Goal: Task Accomplishment & Management: Manage account settings

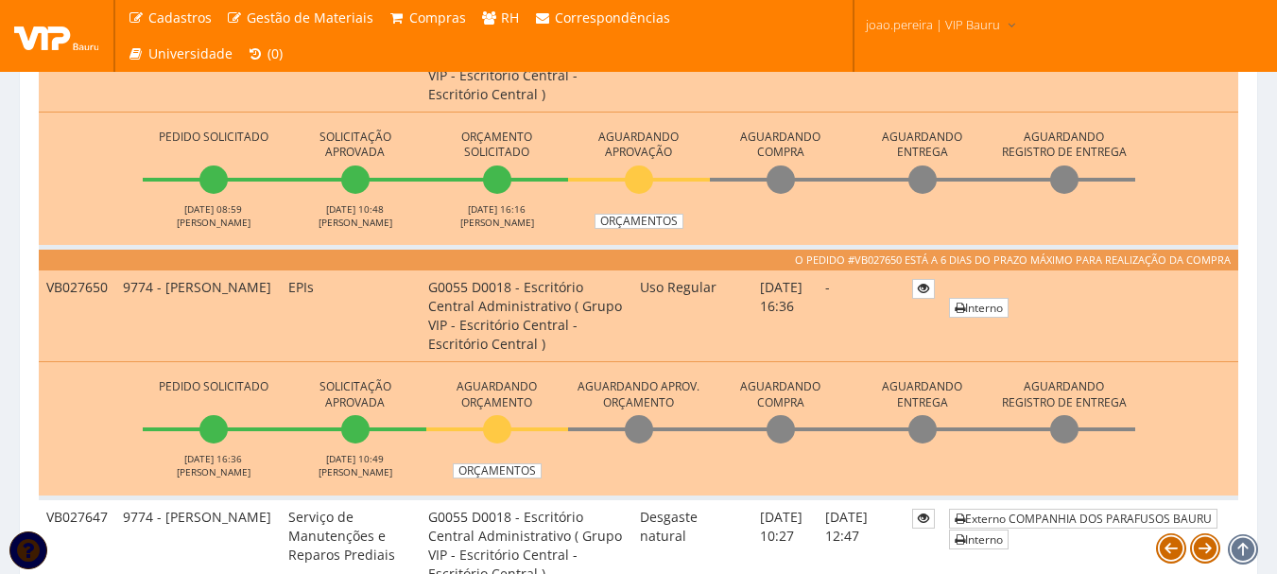
scroll to position [1040, 0]
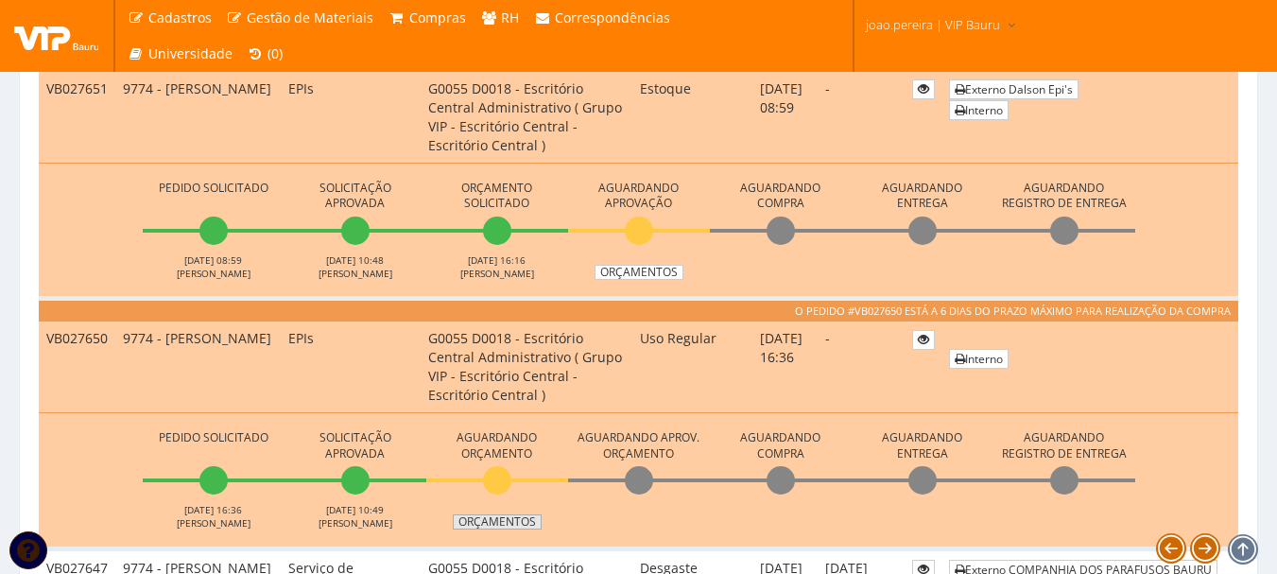
click at [517, 524] on link "Orçamentos" at bounding box center [497, 521] width 89 height 15
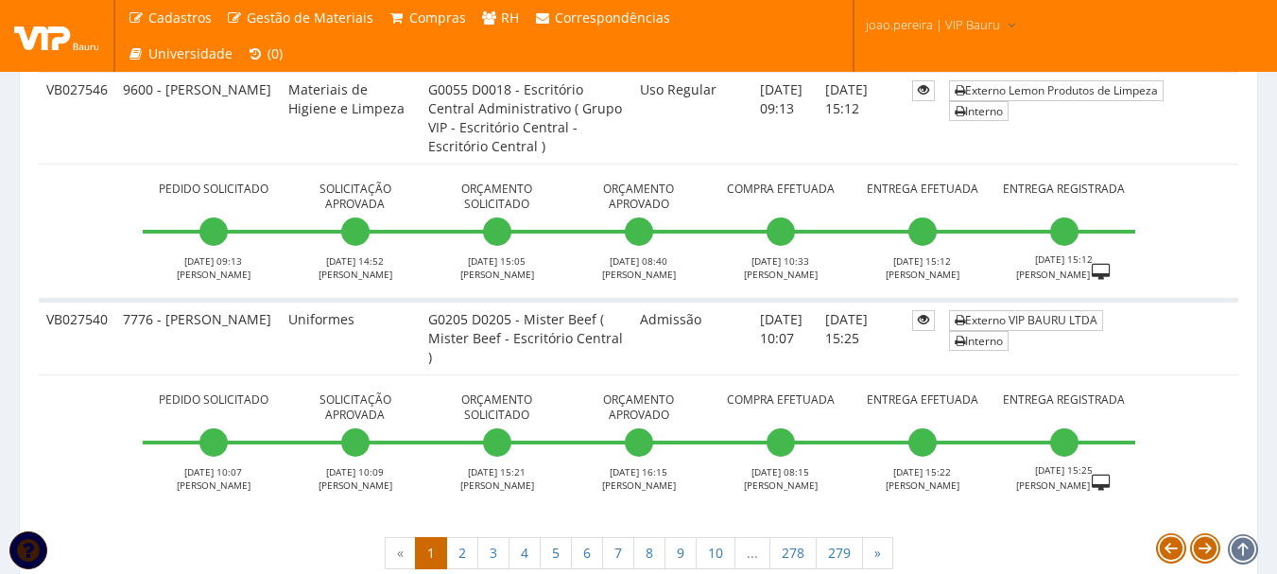
scroll to position [7082, 0]
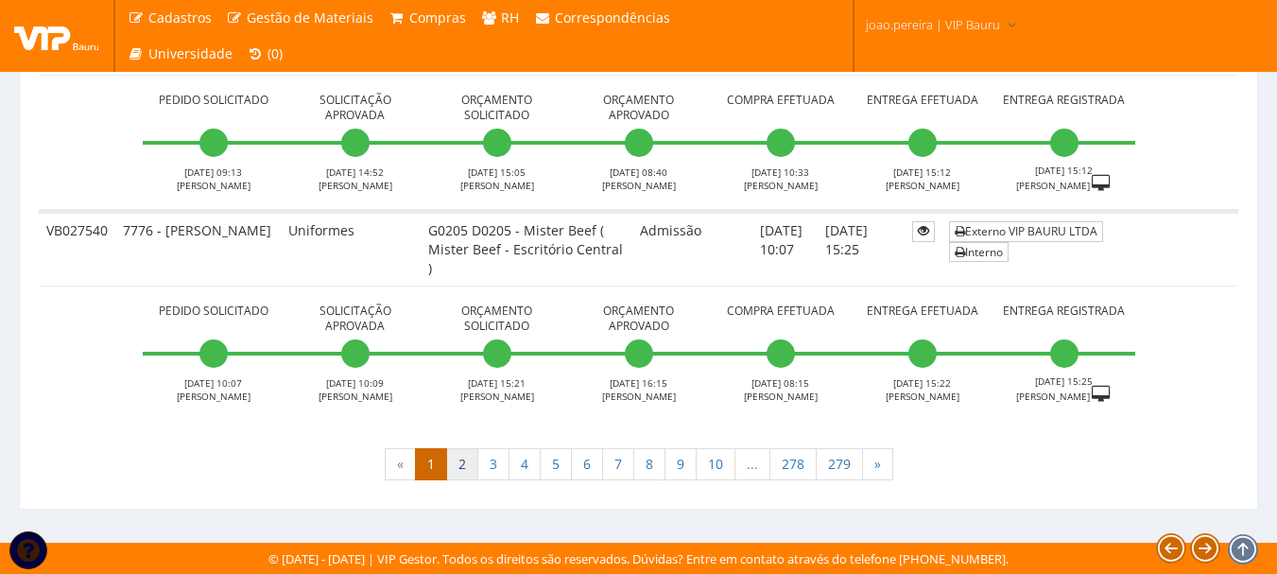
click at [462, 472] on link "2" at bounding box center [462, 464] width 32 height 32
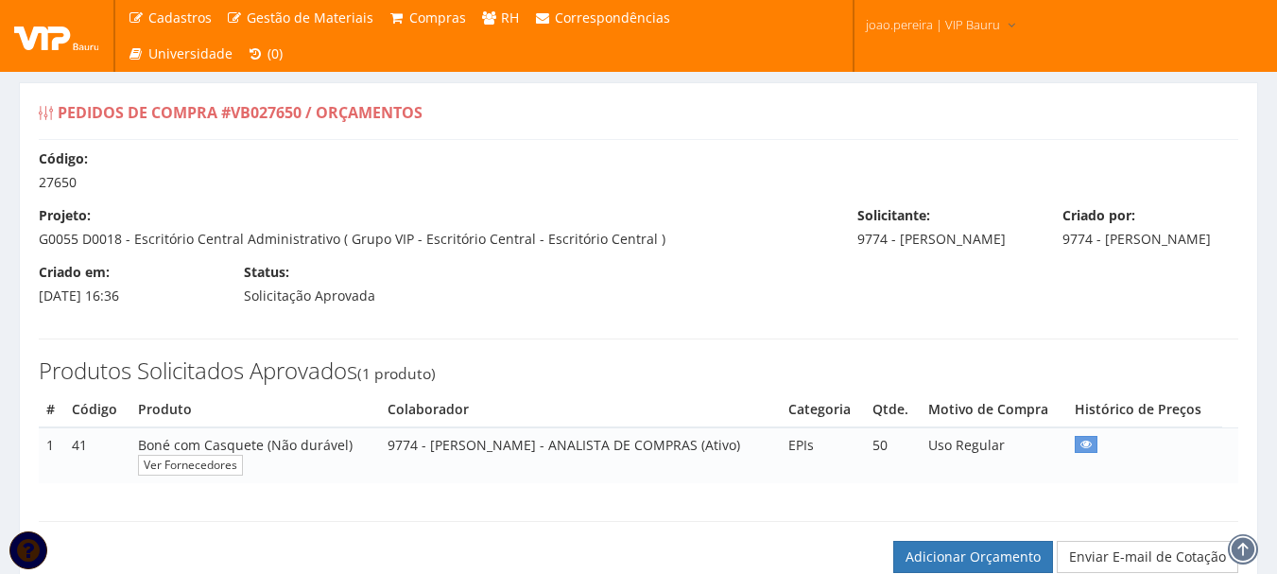
select select "60"
select select "outros"
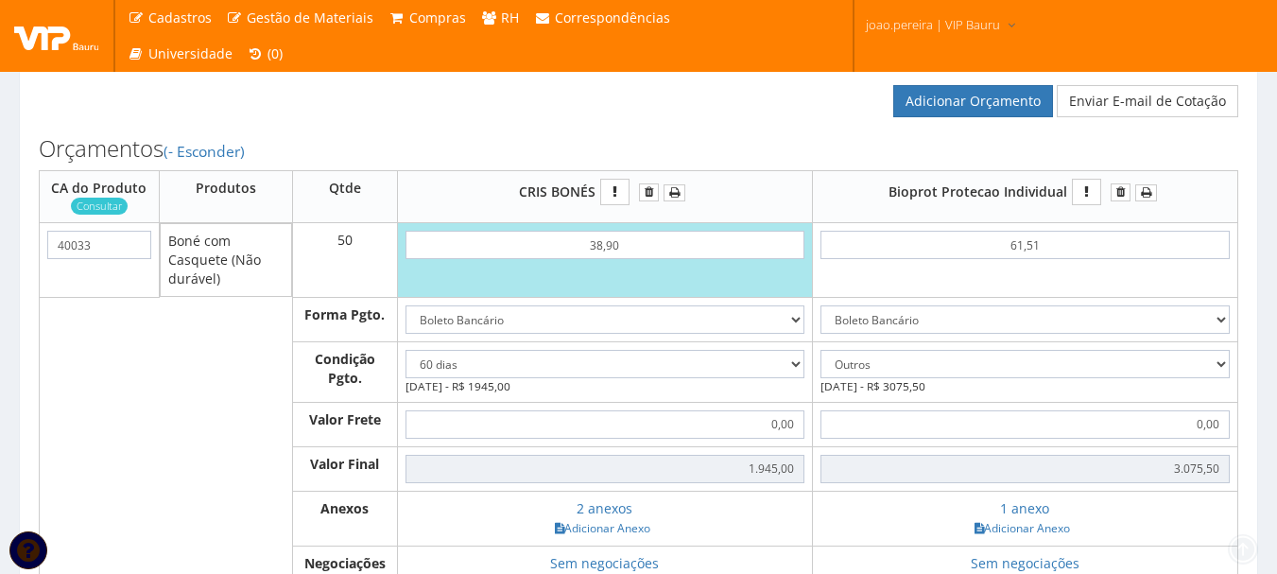
scroll to position [473, 0]
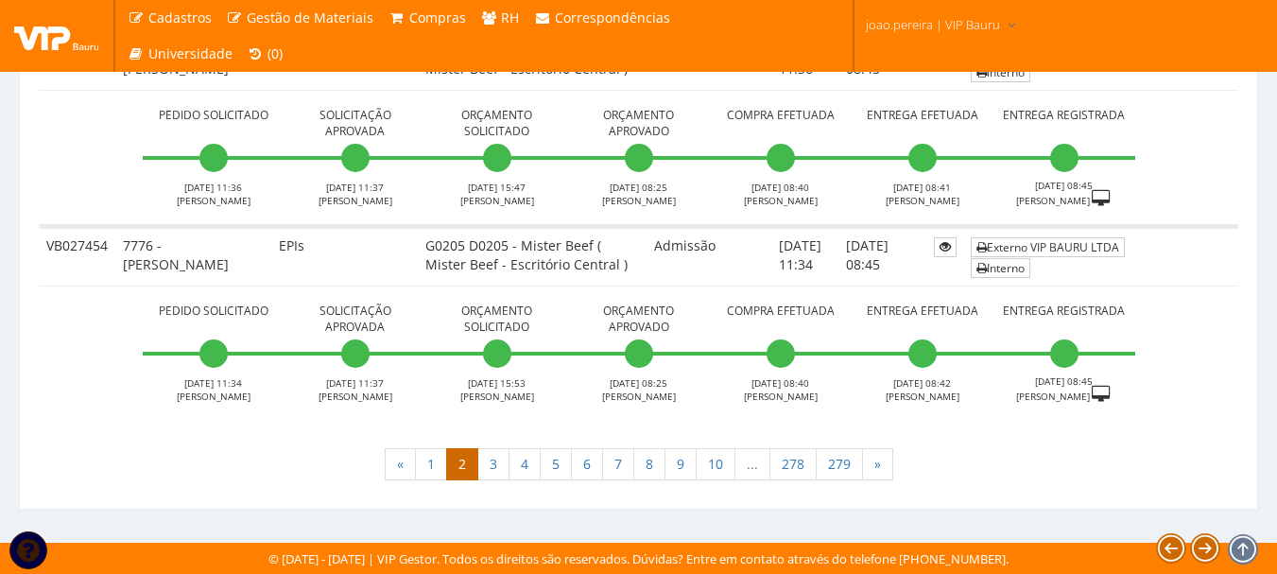
scroll to position [6773, 0]
click at [498, 464] on link "3" at bounding box center [493, 464] width 32 height 32
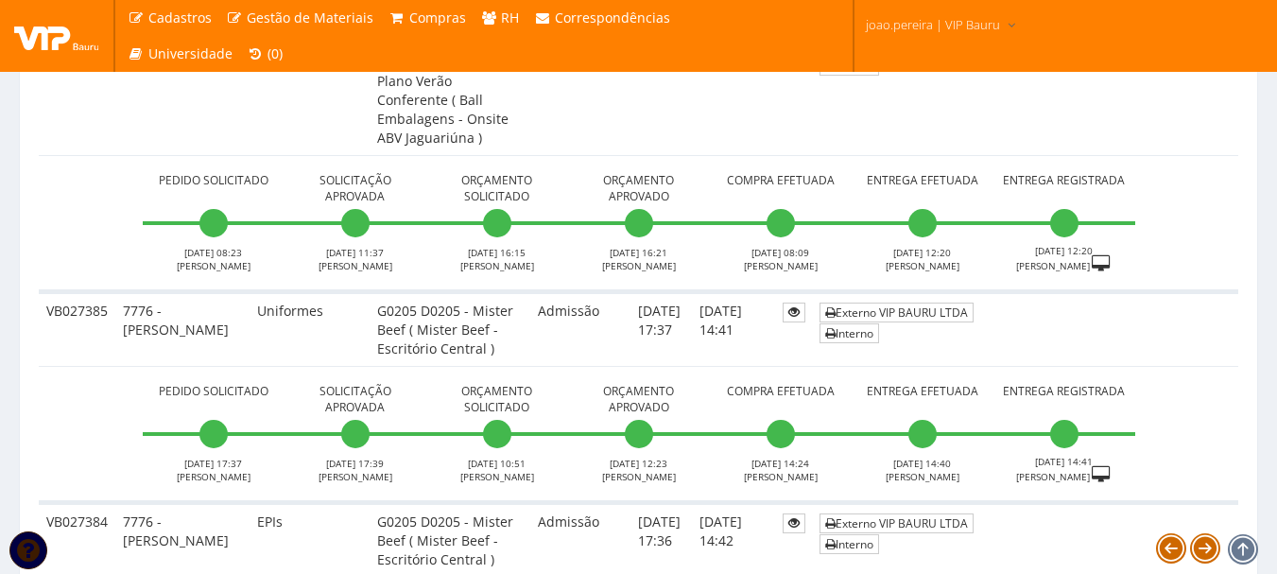
scroll to position [5292, 0]
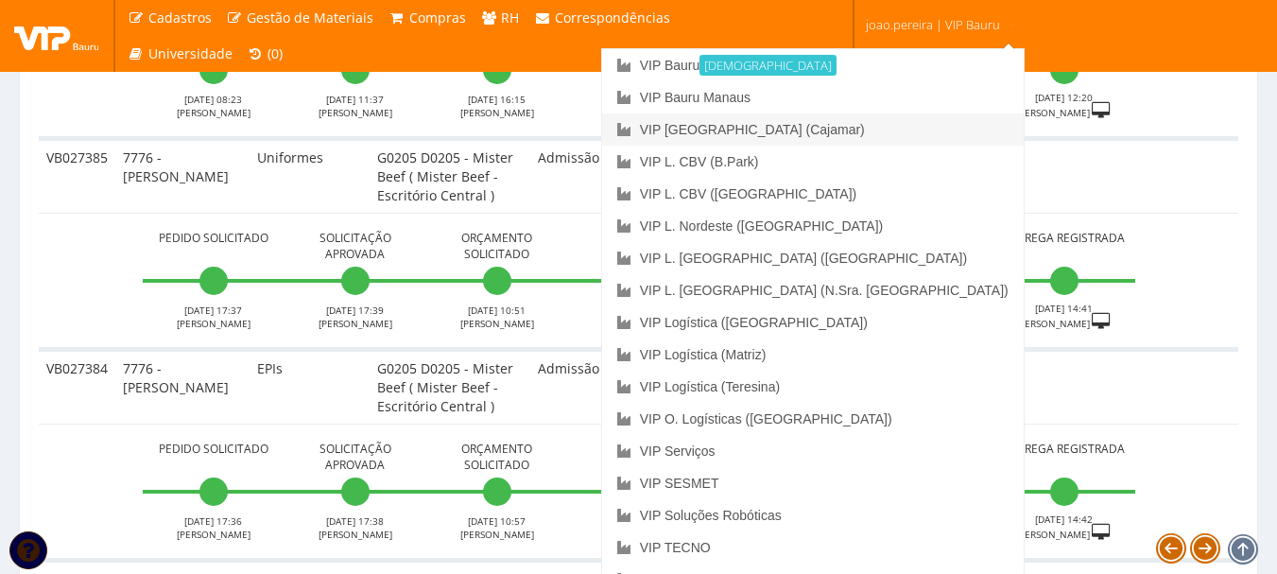
click at [895, 129] on link "VIP [GEOGRAPHIC_DATA] (Cajamar)" at bounding box center [812, 129] width 421 height 32
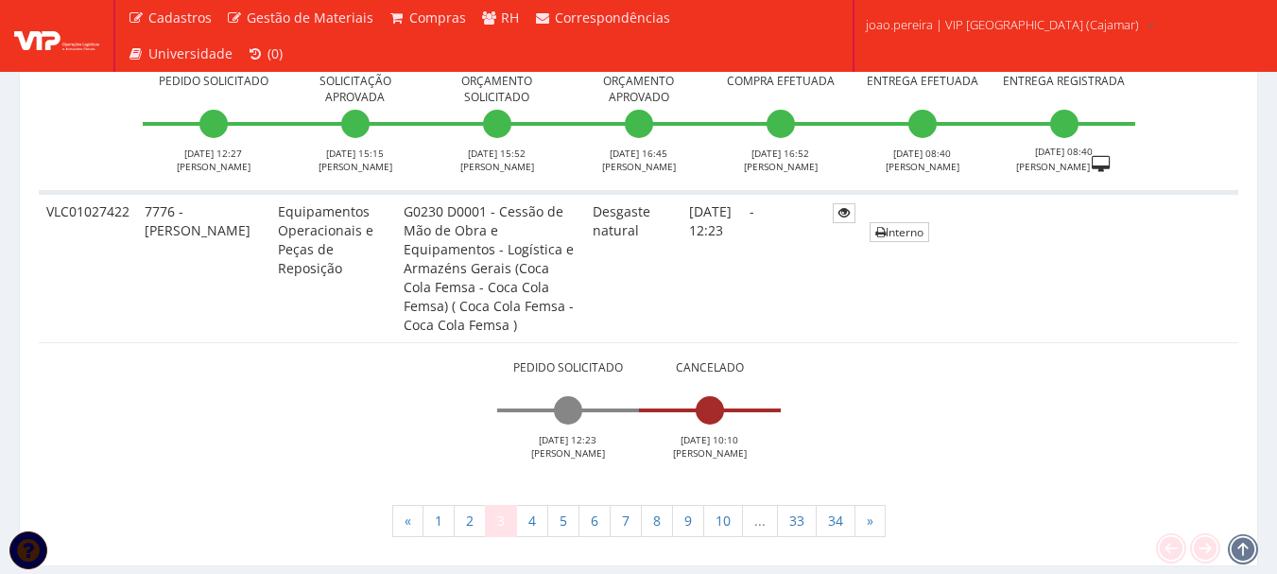
scroll to position [8814, 0]
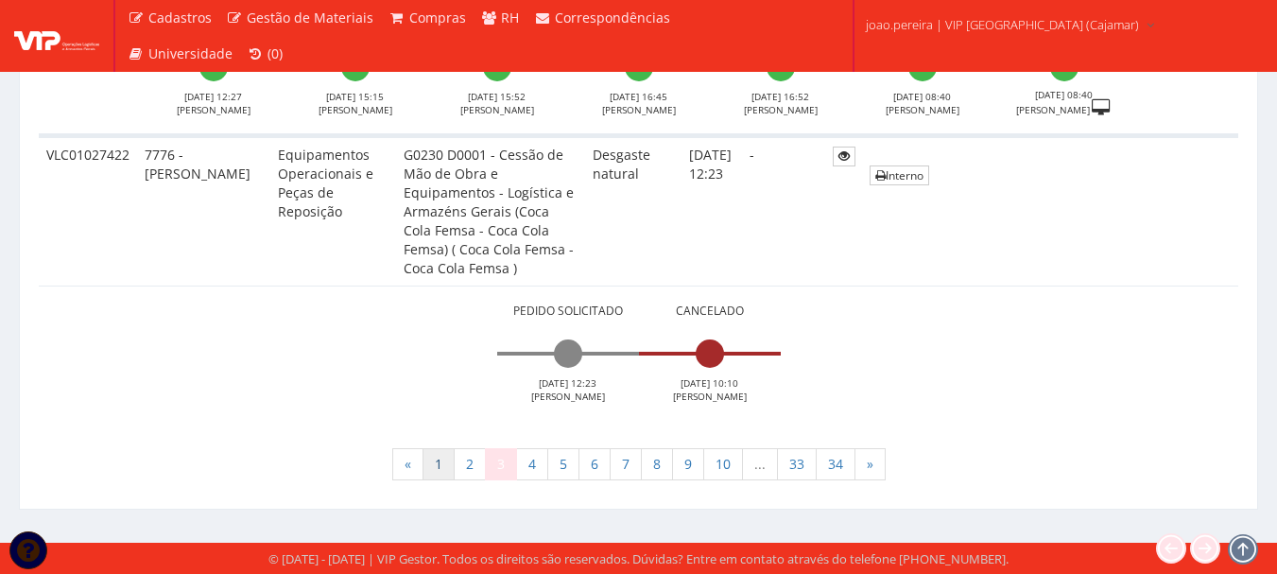
click at [437, 461] on link "1" at bounding box center [438, 464] width 32 height 32
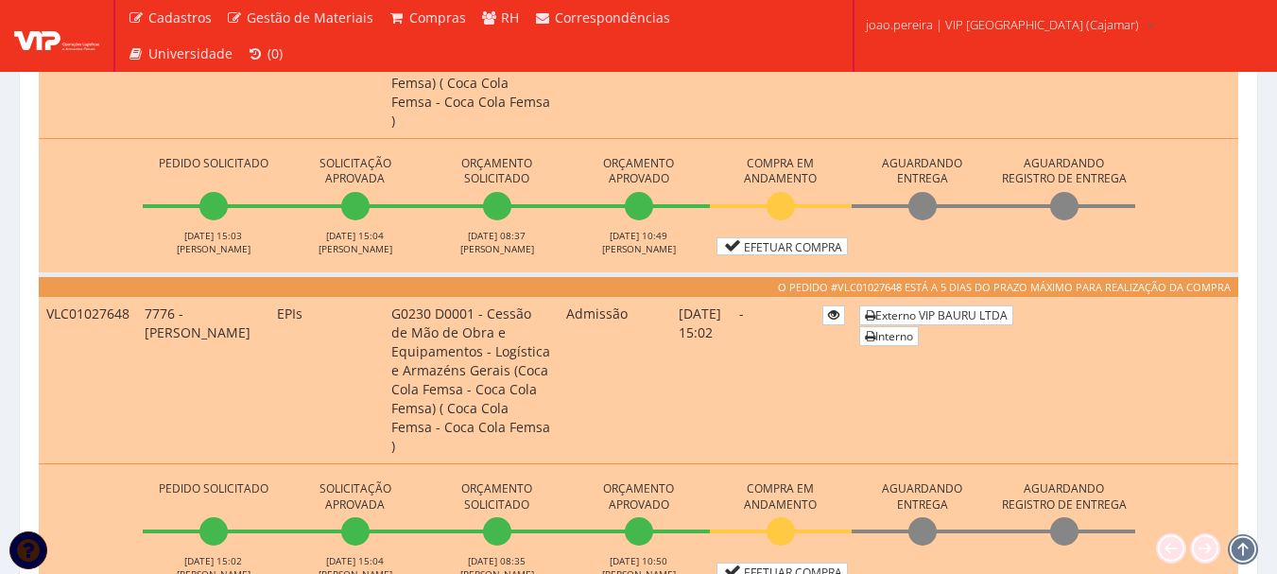
scroll to position [851, 0]
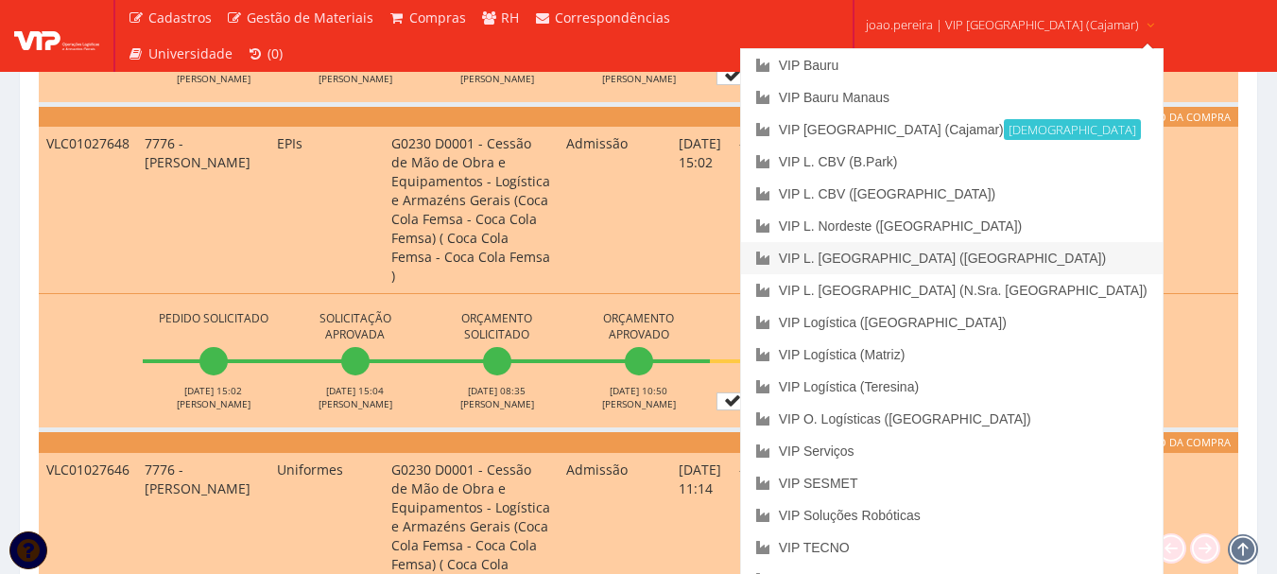
click at [986, 257] on link "VIP L. [GEOGRAPHIC_DATA] ([GEOGRAPHIC_DATA])" at bounding box center [951, 258] width 421 height 32
